Goal: Find contact information: Obtain details needed to contact an individual or organization

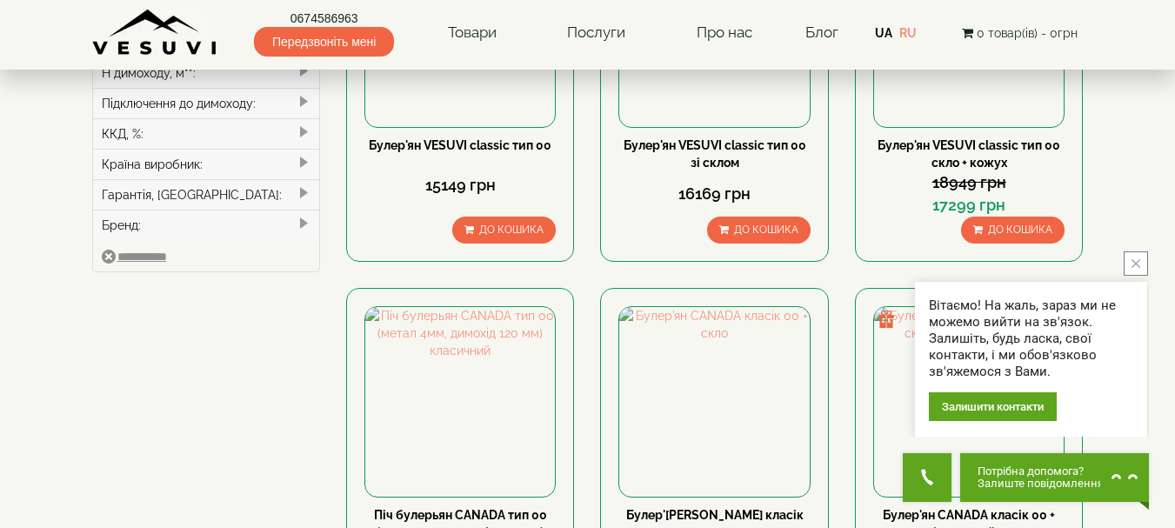
click at [1135, 262] on icon "close button" at bounding box center [1136, 263] width 9 height 9
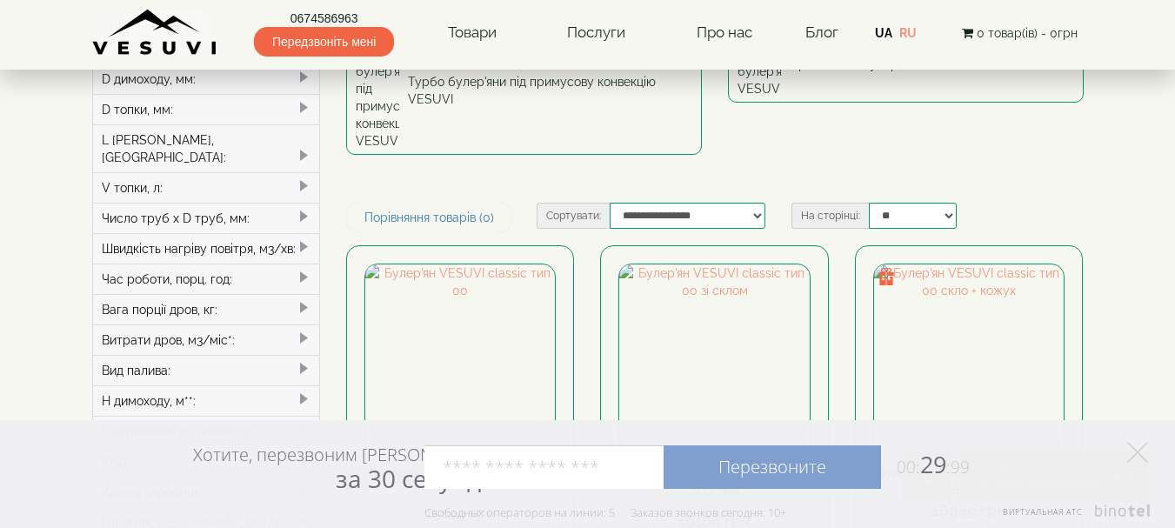
scroll to position [348, 0]
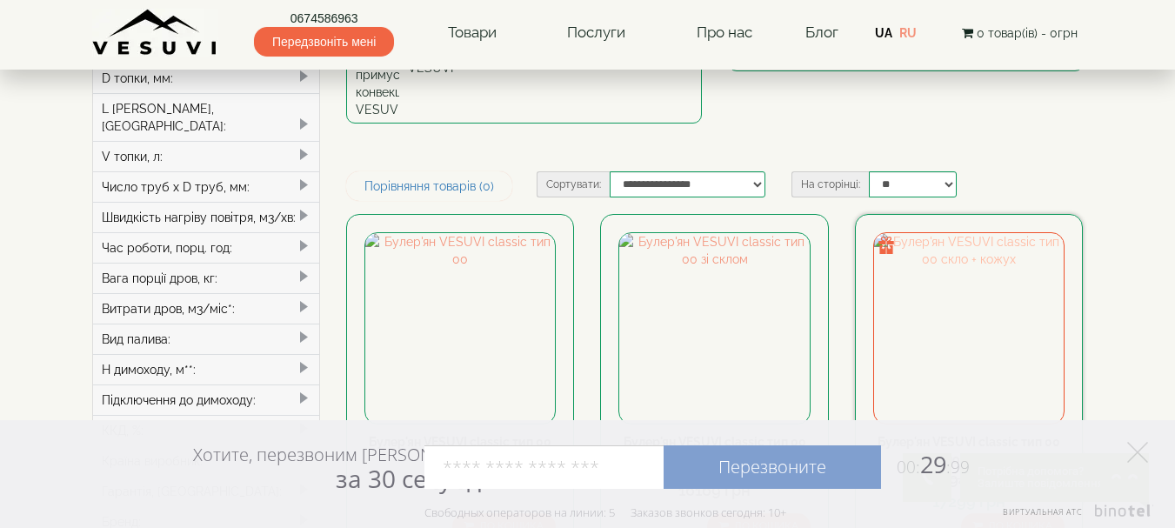
click at [996, 233] on img at bounding box center [969, 328] width 190 height 190
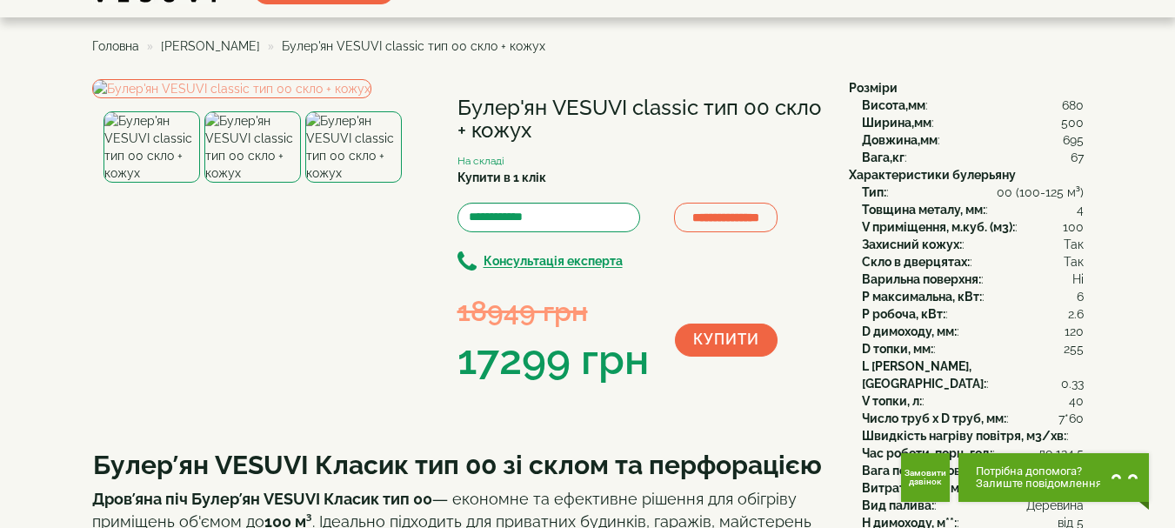
scroll to position [87, 0]
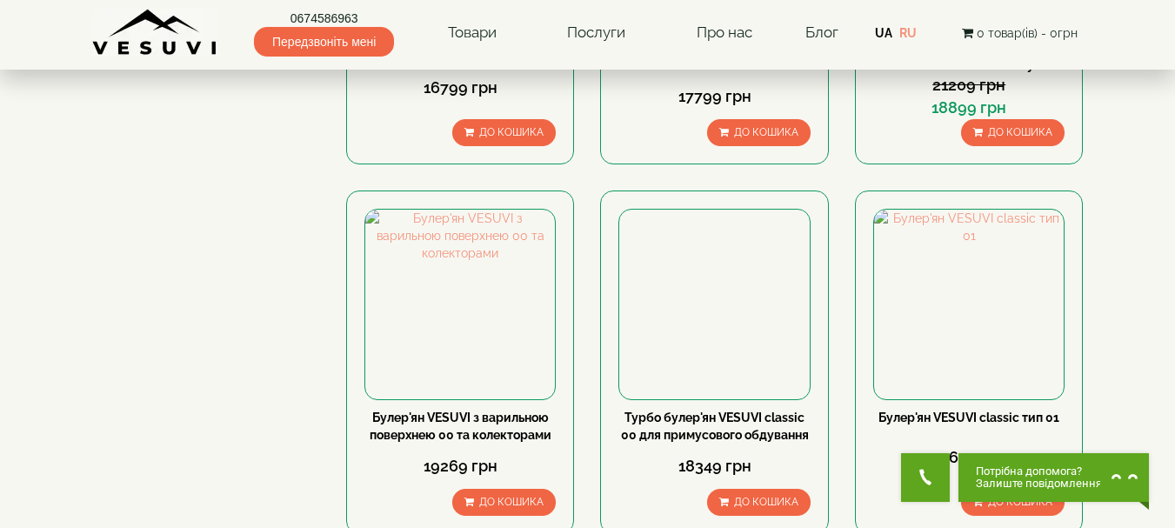
scroll to position [2001, 0]
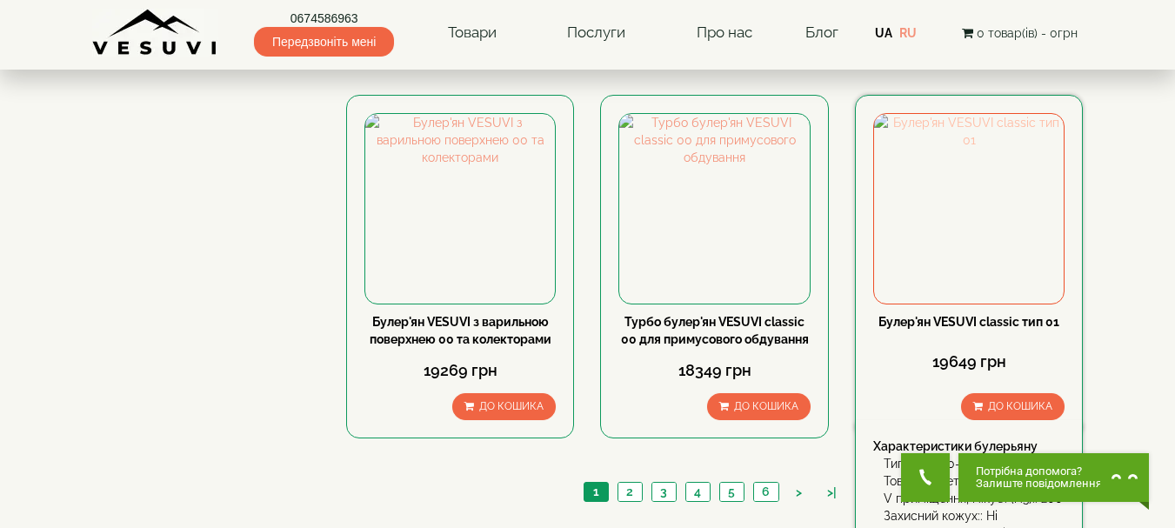
click at [936, 117] on img at bounding box center [969, 209] width 190 height 190
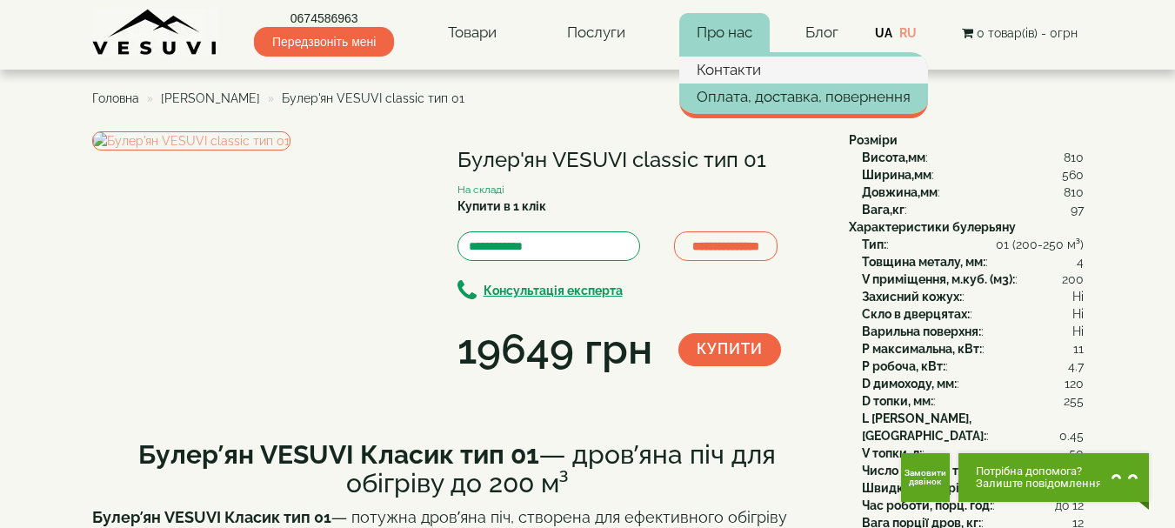
click at [715, 70] on link "Контакти" at bounding box center [803, 70] width 249 height 26
